Goal: Contribute content: Contribute content

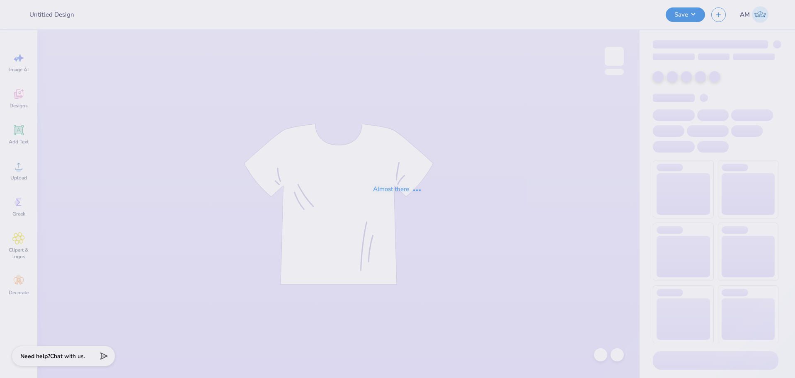
type input "Mountain Weekend - Alpha Epsilon Pi at [GEOGRAPHIC_DATA][PERSON_NAME]"
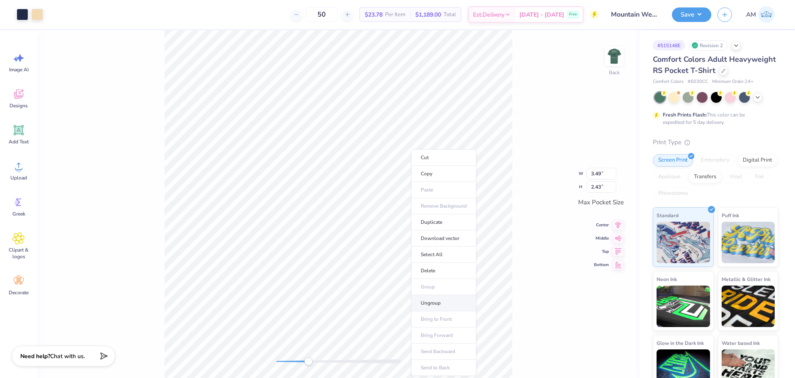
click at [439, 298] on li "Ungroup" at bounding box center [443, 303] width 65 height 16
click at [620, 53] on img at bounding box center [614, 56] width 33 height 33
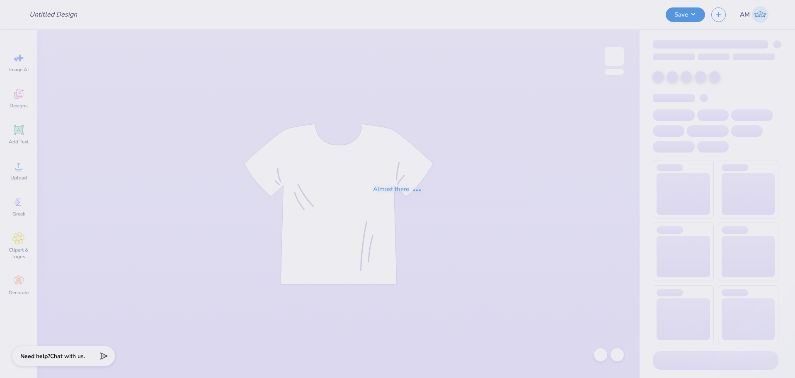
type input "Mountain Weekend - Alpha Epsilon Pi at [GEOGRAPHIC_DATA][PERSON_NAME]"
type input "50"
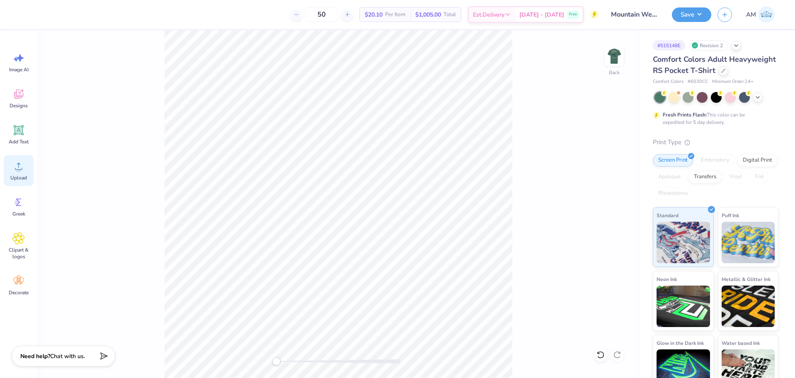
click at [25, 177] on span "Upload" at bounding box center [18, 178] width 17 height 7
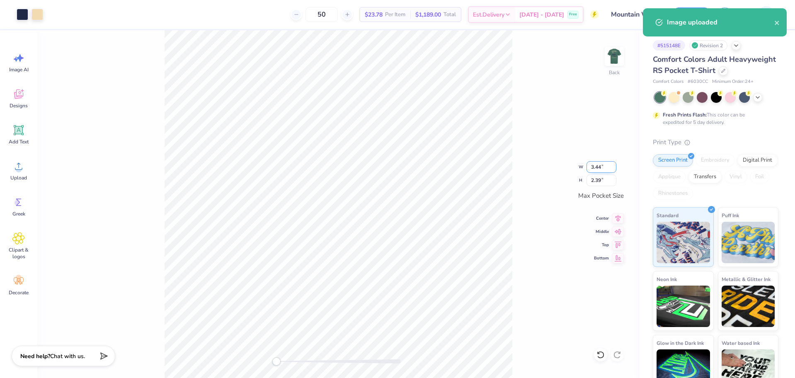
click at [595, 166] on input "3.44" at bounding box center [602, 167] width 30 height 12
type input "3.50"
type input "2.43"
click at [616, 217] on icon at bounding box center [618, 217] width 12 height 10
click at [618, 229] on icon at bounding box center [618, 230] width 12 height 10
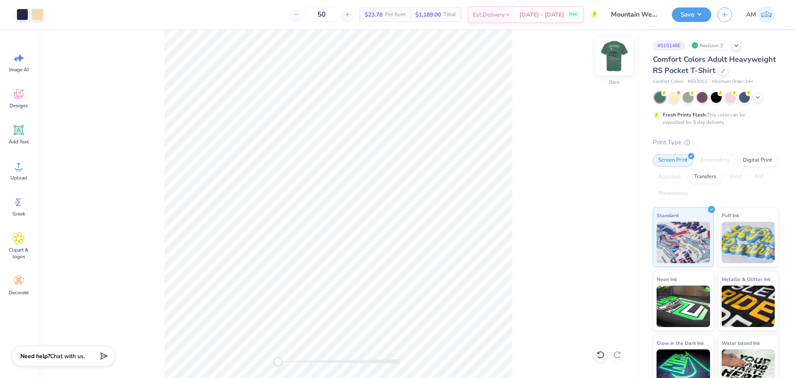
click at [614, 56] on img at bounding box center [614, 56] width 33 height 33
click at [200, 10] on div "Art colors 50 $23.78 Per Item $1,189.00 Total Est. Delivery Sep 23 - 26 Free De…" at bounding box center [397, 189] width 795 height 378
click at [33, 170] on div "Upload" at bounding box center [19, 170] width 30 height 31
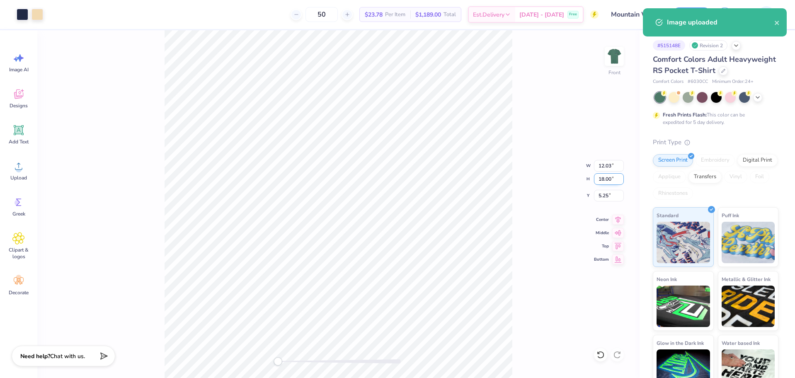
click at [601, 179] on input "18.00" at bounding box center [609, 179] width 30 height 12
type input "15"
type input "10.02"
type input "15.00"
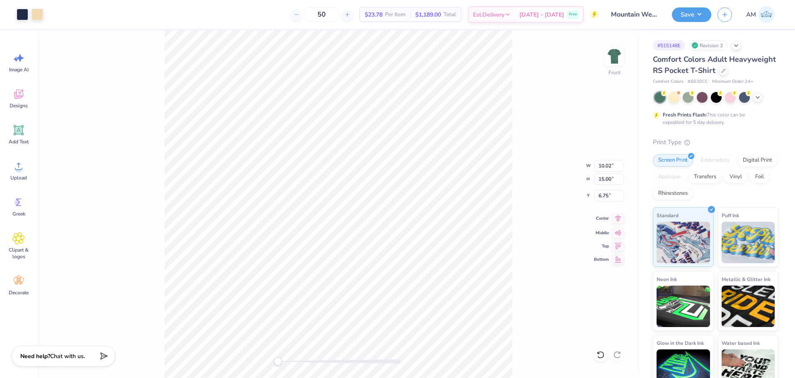
click at [620, 219] on icon at bounding box center [618, 218] width 12 height 10
click at [601, 196] on input "6.75" at bounding box center [609, 196] width 30 height 12
type input "3"
click at [611, 54] on img at bounding box center [614, 56] width 33 height 33
click at [700, 12] on button "Save" at bounding box center [691, 13] width 39 height 15
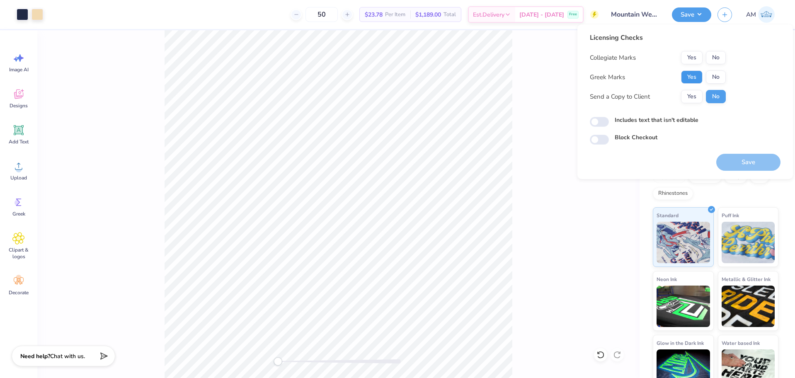
click at [693, 75] on button "Yes" at bounding box center [692, 76] width 22 height 13
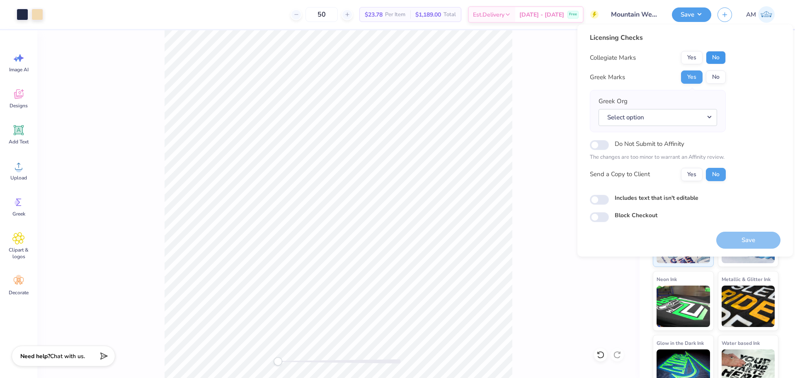
drag, startPoint x: 712, startPoint y: 61, endPoint x: 711, endPoint y: 70, distance: 9.2
click at [712, 61] on button "No" at bounding box center [716, 57] width 20 height 13
click at [692, 175] on button "Yes" at bounding box center [692, 174] width 22 height 13
click at [600, 203] on input "Includes text that isn't editable" at bounding box center [599, 200] width 19 height 10
checkbox input "true"
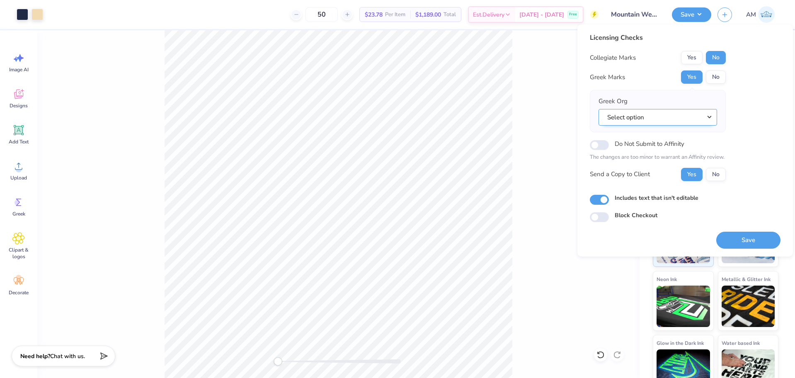
click at [638, 116] on button "Select option" at bounding box center [658, 117] width 119 height 17
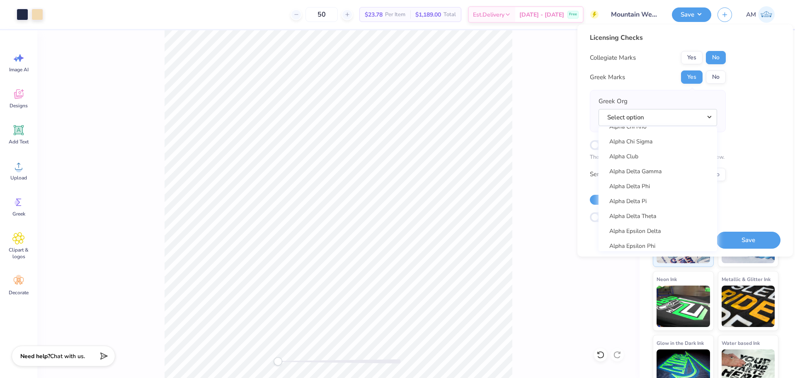
scroll to position [166, 0]
click at [652, 238] on link "Alpha Epsilon Pi" at bounding box center [658, 240] width 112 height 14
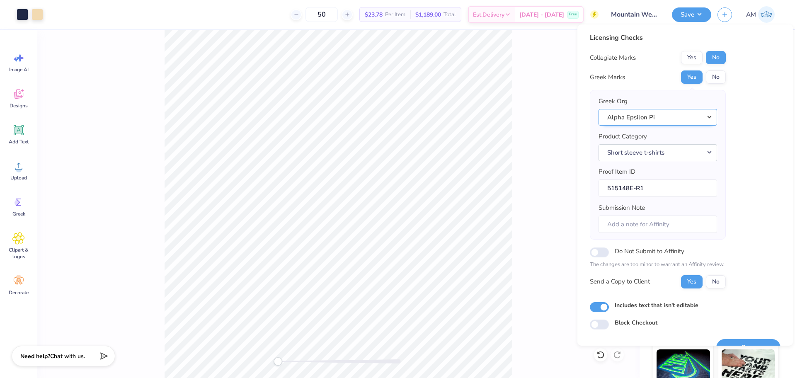
click at [639, 114] on button "Alpha Epsilon Pi" at bounding box center [658, 117] width 119 height 17
click at [640, 237] on link "Alpha Epsilon Pi" at bounding box center [658, 240] width 112 height 14
click at [694, 79] on button "Yes" at bounding box center [692, 76] width 22 height 13
click at [713, 56] on button "No" at bounding box center [716, 57] width 20 height 13
click at [691, 284] on button "Yes" at bounding box center [692, 281] width 22 height 13
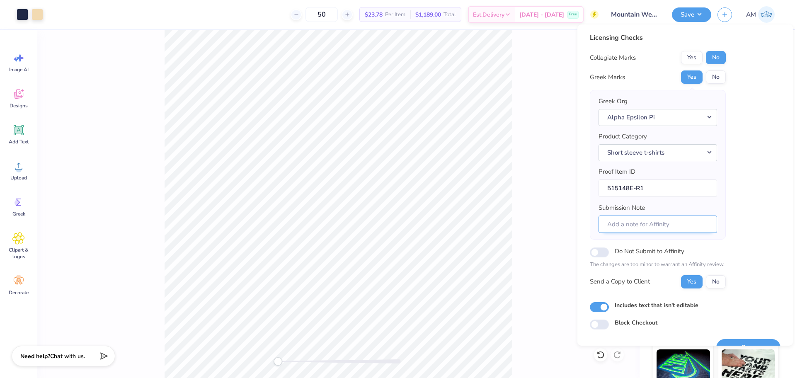
scroll to position [18, 0]
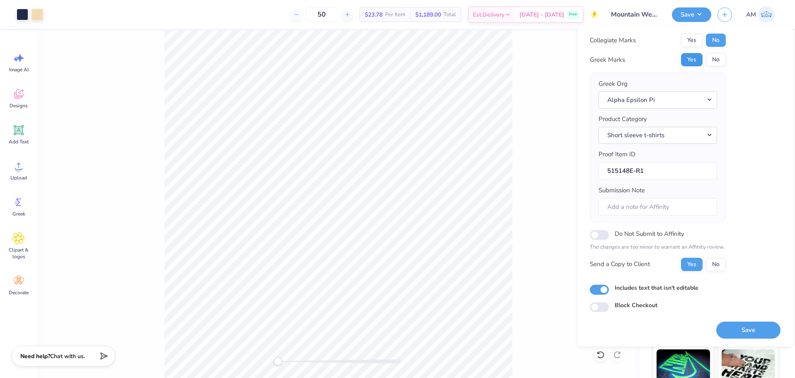
click at [688, 58] on button "Yes" at bounding box center [692, 59] width 22 height 13
click at [713, 40] on button "No" at bounding box center [716, 40] width 20 height 13
click at [747, 332] on button "Save" at bounding box center [748, 330] width 64 height 17
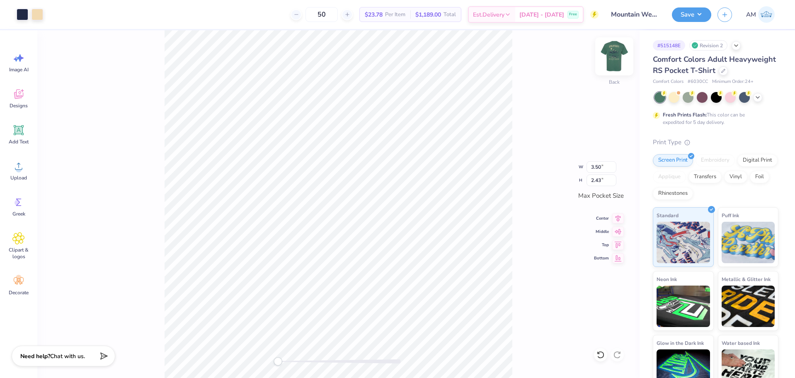
click at [615, 56] on img at bounding box center [614, 56] width 33 height 33
type input "3.61"
type input "2.50"
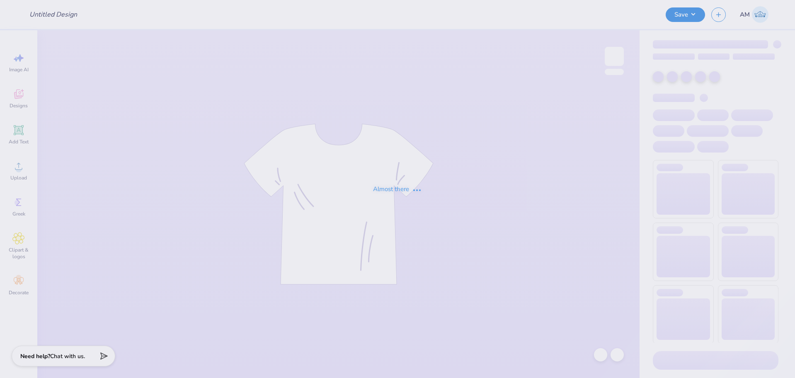
type input "Mountain Weekend - Alpha Epsilon Pi at [GEOGRAPHIC_DATA][PERSON_NAME]"
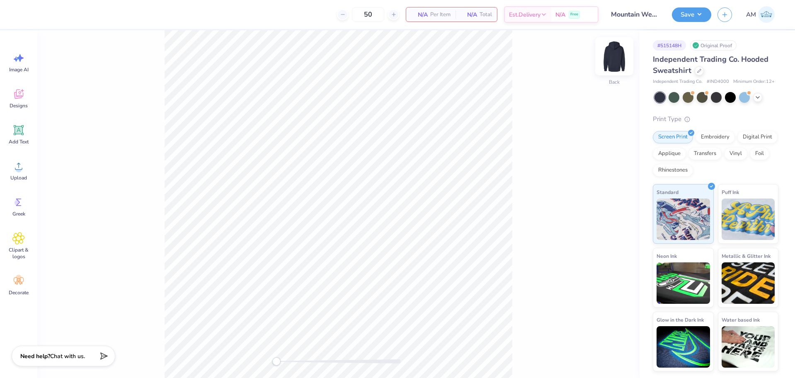
click at [621, 59] on img at bounding box center [614, 56] width 33 height 33
click at [17, 178] on span "Upload" at bounding box center [18, 178] width 17 height 7
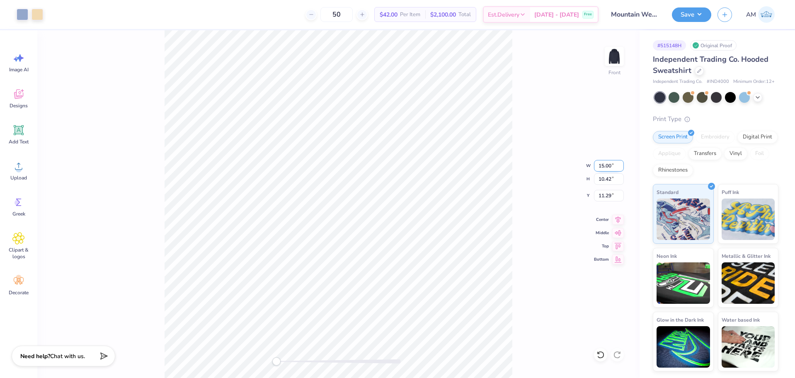
click at [606, 163] on input "15.00" at bounding box center [609, 166] width 30 height 12
type input "12.50"
type input "8.68"
click at [604, 198] on input "12.16" at bounding box center [609, 196] width 30 height 12
type input "5"
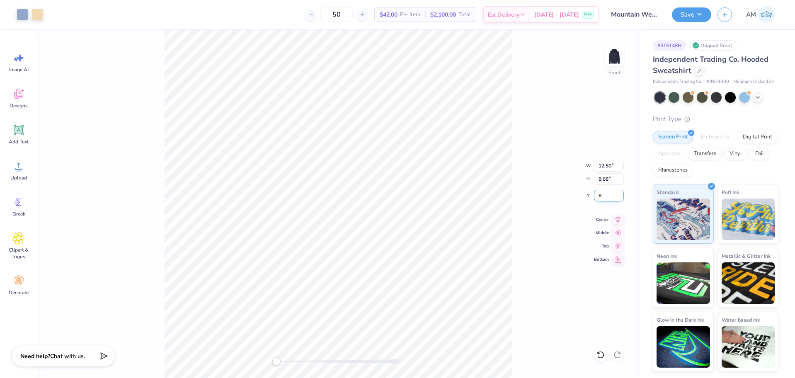
type input "6"
click at [618, 218] on icon at bounding box center [618, 218] width 5 height 7
click at [599, 177] on input "8.68" at bounding box center [609, 179] width 30 height 12
click at [615, 217] on icon at bounding box center [618, 218] width 12 height 10
click at [615, 58] on img at bounding box center [614, 56] width 33 height 33
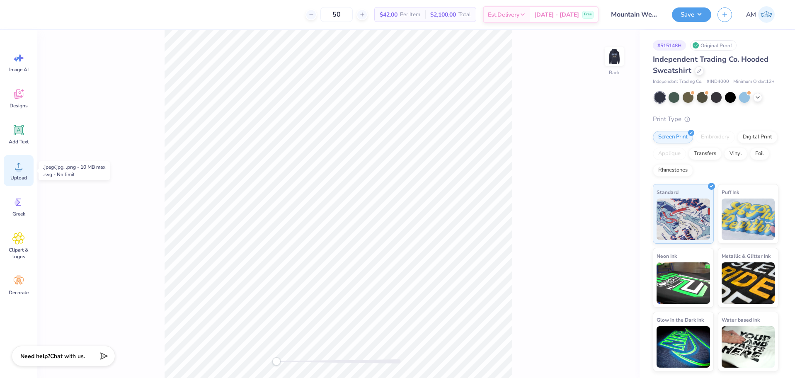
click at [14, 175] on span "Upload" at bounding box center [18, 178] width 17 height 7
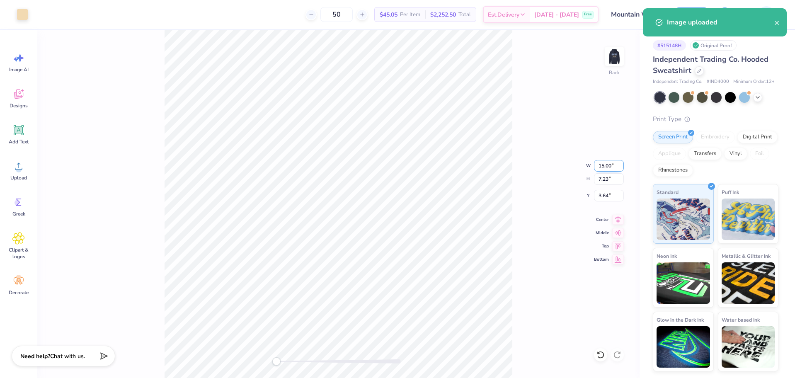
click at [602, 164] on input "15.00" at bounding box center [609, 166] width 30 height 12
type input "3.50"
type input "1.69"
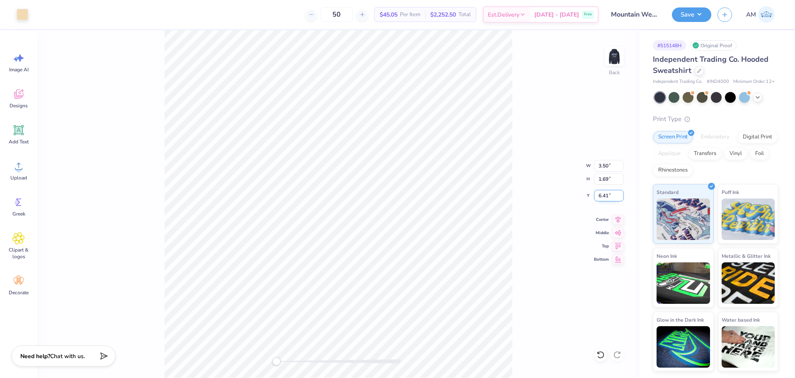
click at [605, 199] on input "6.41" at bounding box center [609, 196] width 30 height 12
type input "3"
click at [620, 51] on img at bounding box center [614, 56] width 33 height 33
type input "3.52"
type input "1.70"
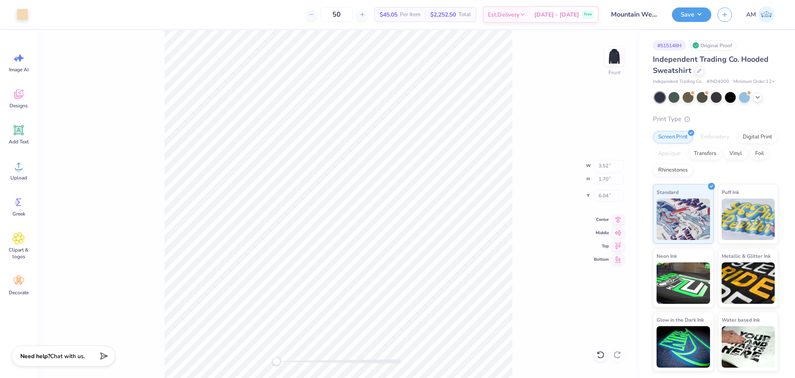
type input "6.04"
click at [696, 11] on button "Save" at bounding box center [691, 13] width 39 height 15
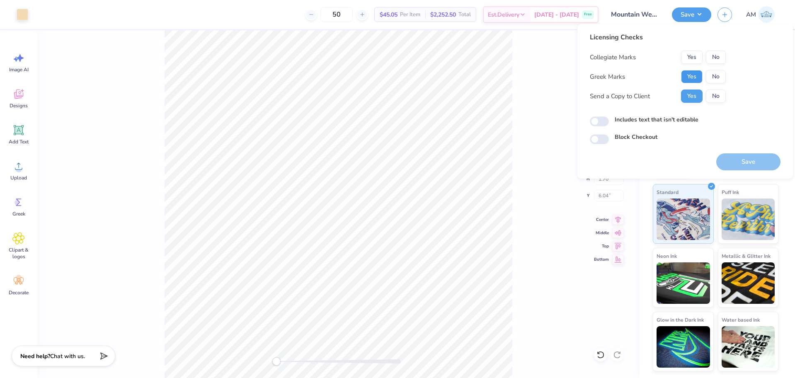
click at [696, 73] on button "Yes" at bounding box center [692, 76] width 22 height 13
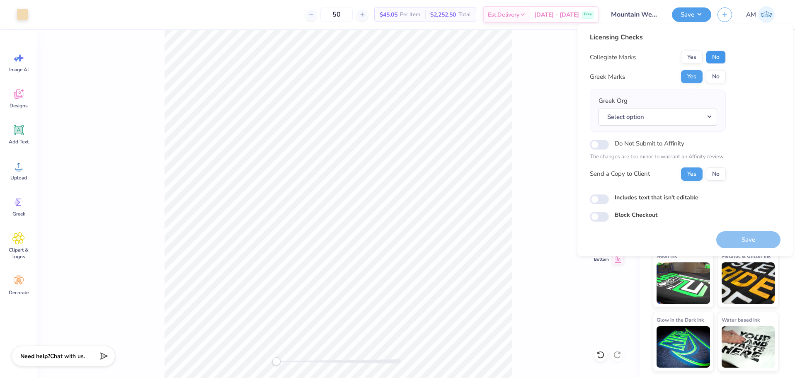
click at [720, 60] on button "No" at bounding box center [716, 57] width 20 height 13
click at [667, 117] on button "Select option" at bounding box center [658, 117] width 119 height 17
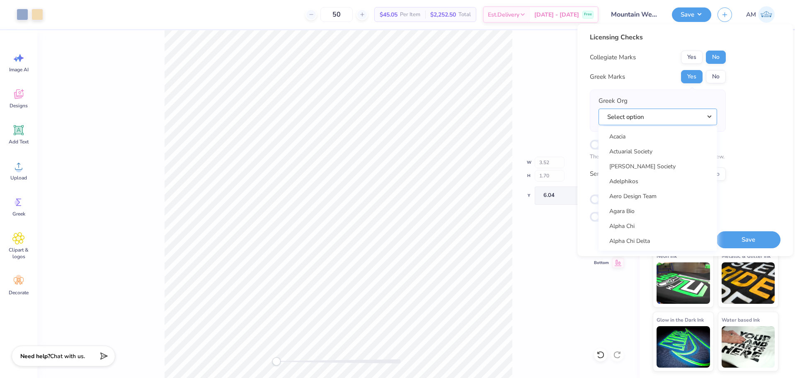
click at [599, 109] on button "Select option" at bounding box center [658, 117] width 119 height 17
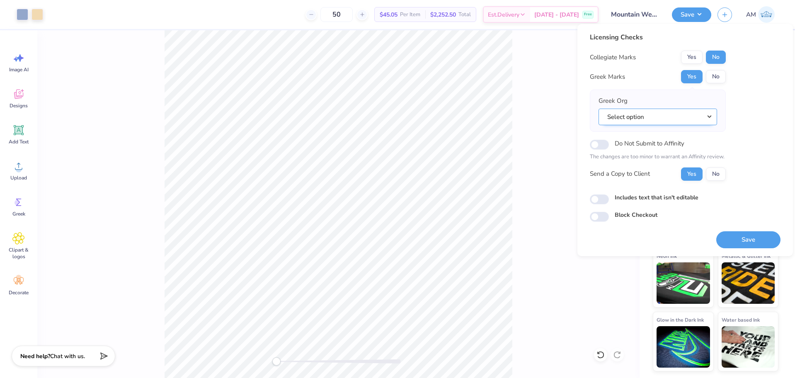
click at [667, 117] on button "Select option" at bounding box center [658, 117] width 119 height 17
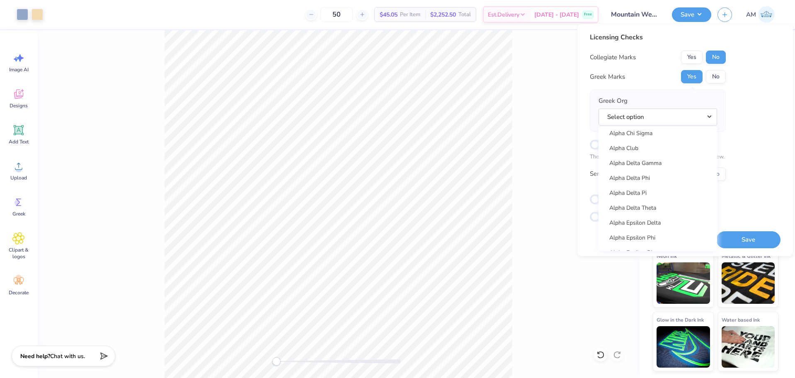
scroll to position [166, 0]
click at [652, 238] on link "Alpha Epsilon Pi" at bounding box center [658, 240] width 112 height 14
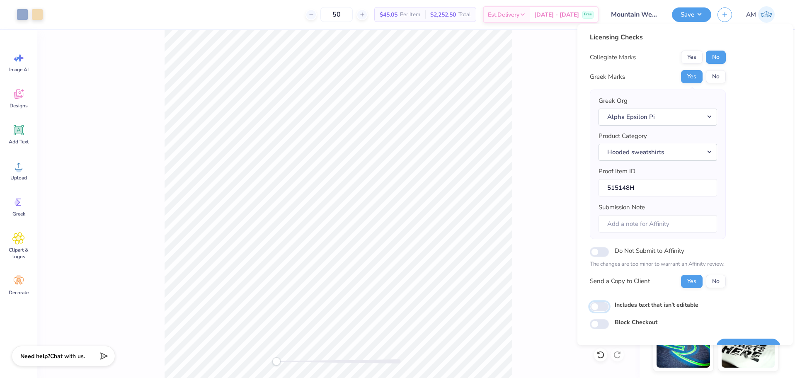
click at [604, 306] on input "Includes text that isn't editable" at bounding box center [599, 307] width 19 height 10
click at [686, 282] on button "Yes" at bounding box center [692, 281] width 22 height 13
click at [689, 75] on button "Yes" at bounding box center [692, 76] width 22 height 13
click at [713, 56] on button "No" at bounding box center [716, 57] width 20 height 13
click at [600, 308] on input "Includes text that isn't editable" at bounding box center [599, 307] width 19 height 10
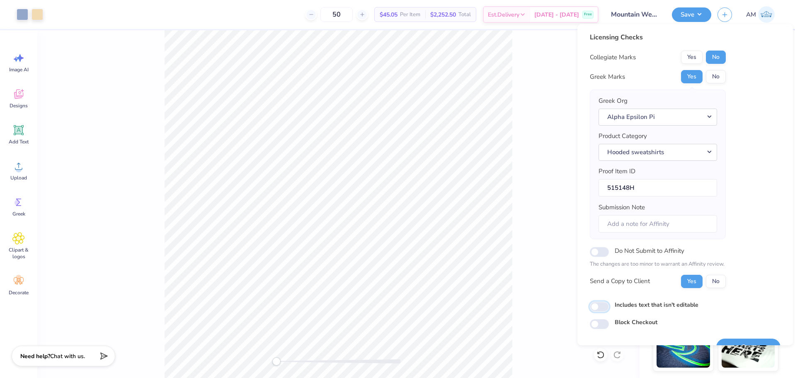
click at [600, 308] on input "Includes text that isn't editable" at bounding box center [599, 307] width 19 height 10
checkbox input "true"
click at [699, 282] on button "Yes" at bounding box center [692, 281] width 22 height 13
click at [690, 77] on button "Yes" at bounding box center [692, 76] width 22 height 13
click at [720, 60] on button "No" at bounding box center [716, 57] width 20 height 13
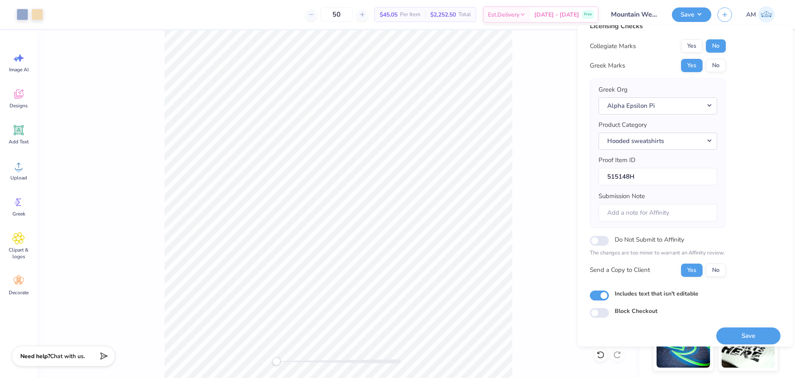
scroll to position [18, 0]
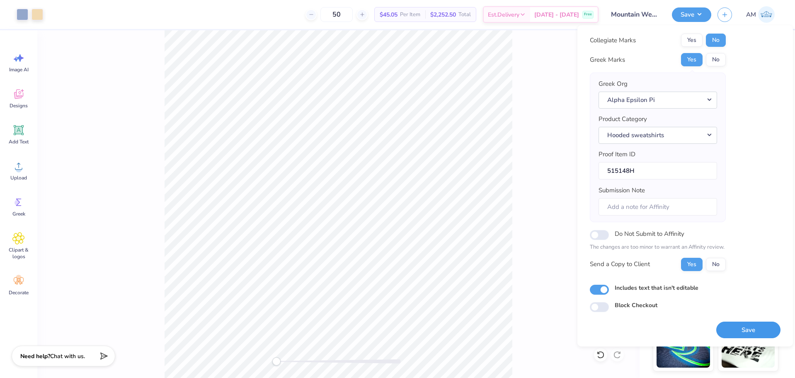
click at [734, 329] on button "Save" at bounding box center [748, 330] width 64 height 17
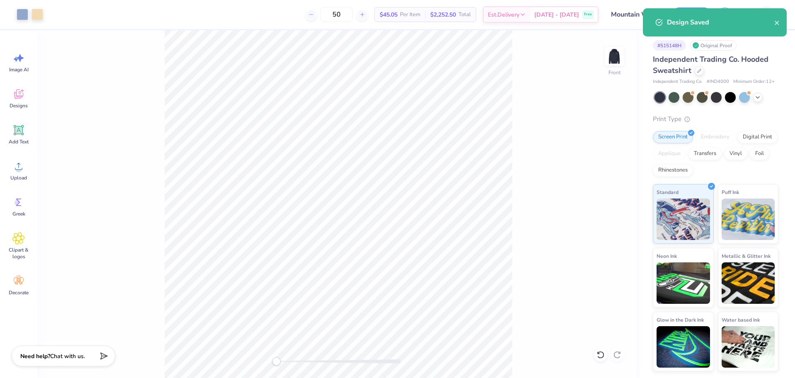
click at [545, 51] on div "Front" at bounding box center [338, 204] width 602 height 348
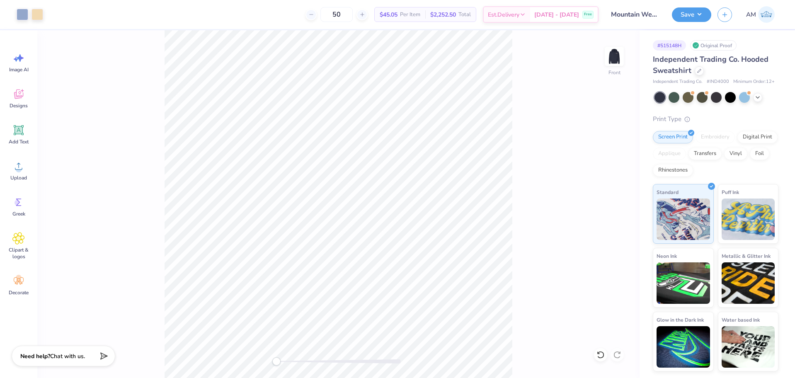
click at [696, 15] on div "Design Saved" at bounding box center [714, 26] width 147 height 38
click at [701, 19] on button "Save" at bounding box center [691, 13] width 39 height 15
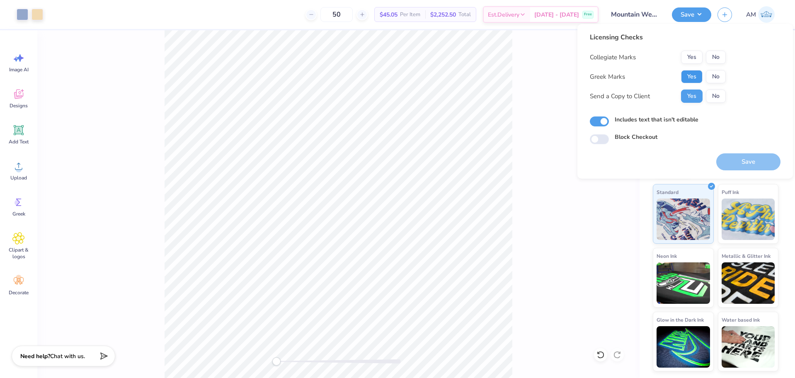
click at [694, 72] on button "Yes" at bounding box center [692, 76] width 22 height 13
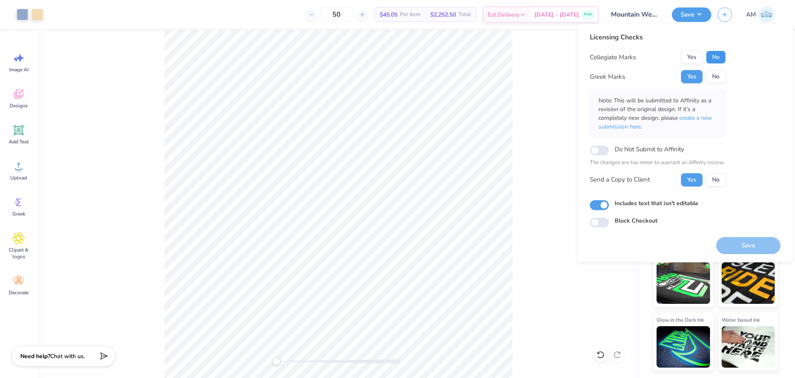
click at [718, 58] on button "No" at bounding box center [716, 57] width 20 height 13
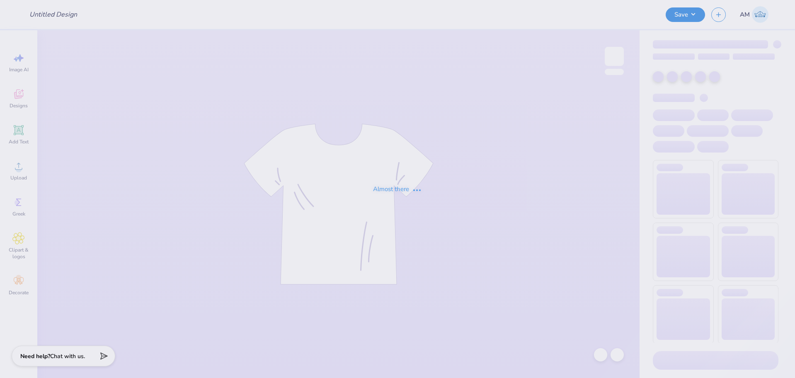
type input "Mountain Weekend - Alpha Epsilon Pi at [GEOGRAPHIC_DATA][PERSON_NAME]"
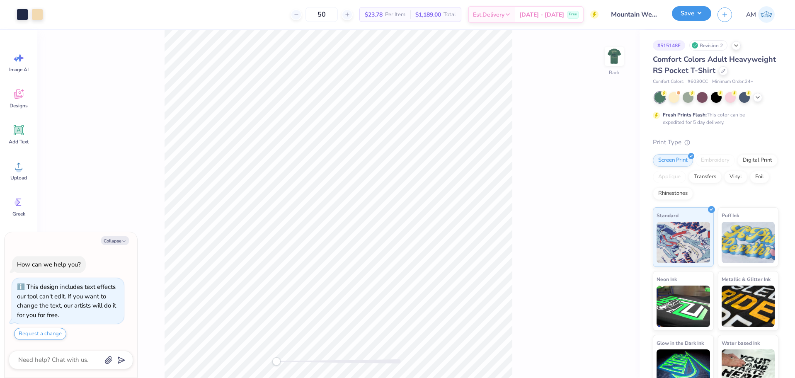
click at [696, 12] on button "Save" at bounding box center [691, 13] width 39 height 15
type textarea "x"
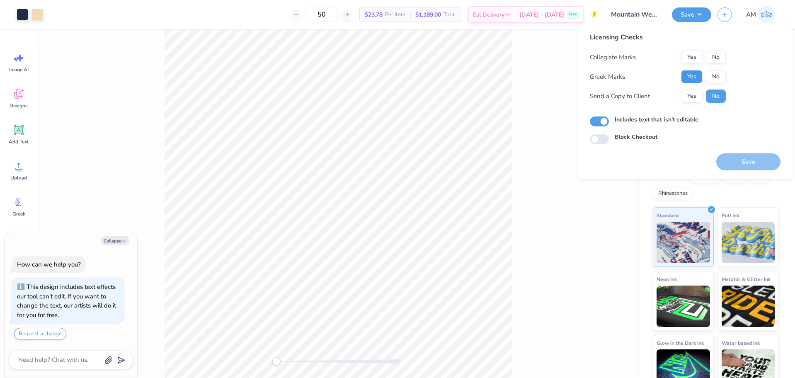
click at [691, 72] on button "Yes" at bounding box center [692, 76] width 22 height 13
